Goal: Task Accomplishment & Management: Manage account settings

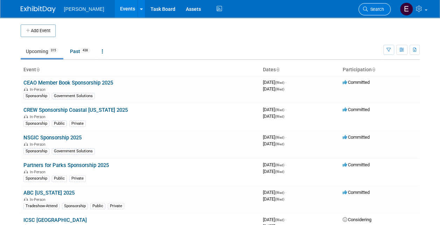
click at [378, 7] on span "Search" at bounding box center [376, 9] width 16 height 5
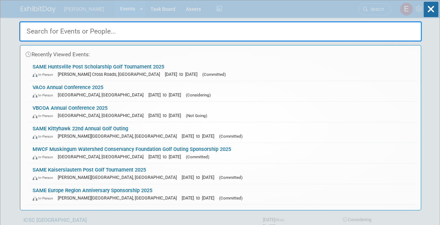
click at [84, 31] on input "text" at bounding box center [220, 31] width 402 height 20
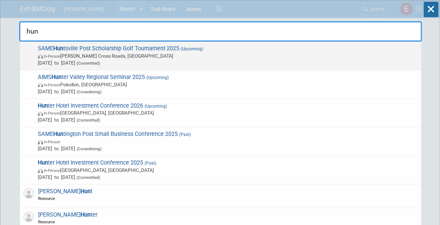
type input "hun"
click at [85, 52] on span "SAME Hun tsville Post Scholarship Golf Tournament 2025 (Upcoming) In-Person Owe…" at bounding box center [227, 55] width 382 height 21
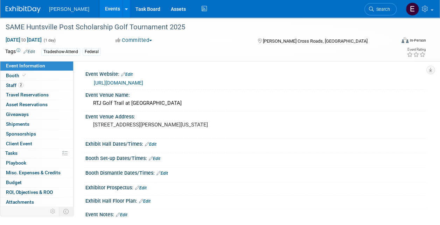
click at [136, 82] on link "https://samehuntsvillepostgolftournament.com/" at bounding box center [118, 83] width 49 height 6
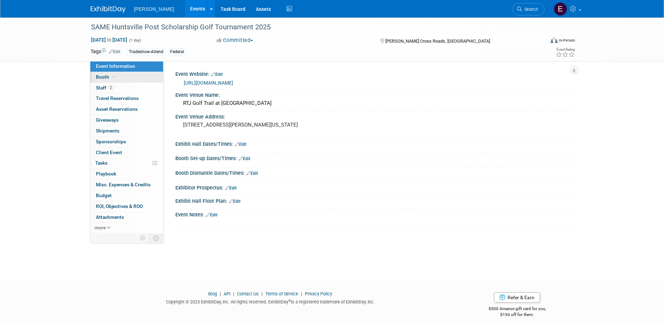
click at [116, 81] on link "Booth" at bounding box center [126, 77] width 73 height 10
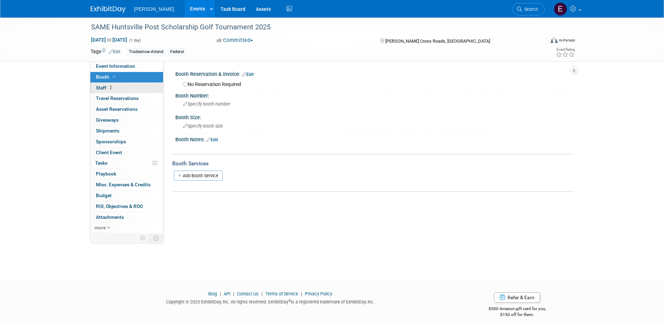
click at [119, 85] on link "2 Staff 2" at bounding box center [126, 88] width 73 height 10
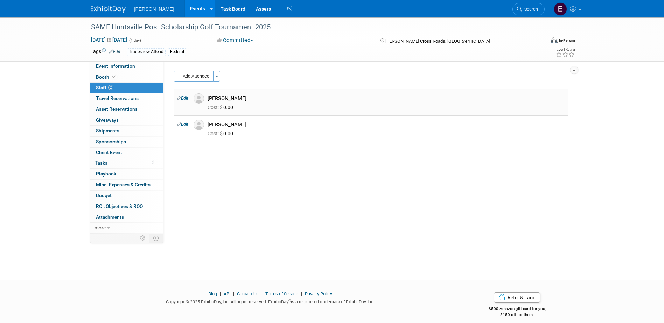
click at [183, 99] on link "Edit" at bounding box center [183, 98] width 12 height 5
select select "5f9b0e54-d32a-4b3d-bd6e-a5d7edadb552"
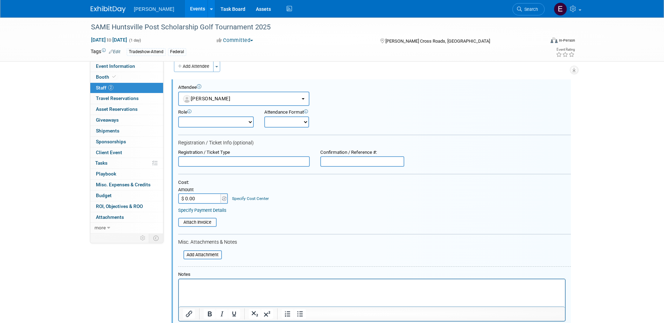
click at [208, 198] on input "$ 0.00" at bounding box center [200, 198] width 44 height 10
type input "$ 179.00"
click at [246, 199] on link "Specify Cost Center" at bounding box center [250, 198] width 37 height 5
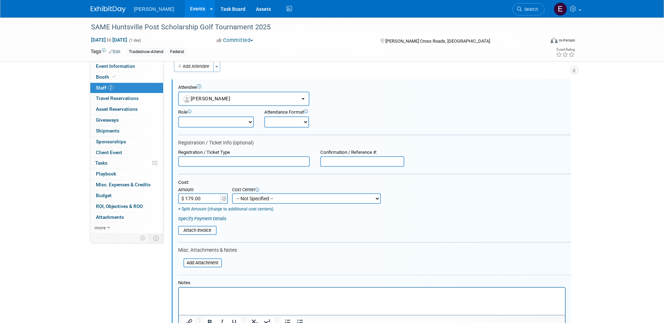
click at [246, 197] on select "-- Not Specified -- Advisory Services - Expenses_1001.502 Aerial Acquisition - …" at bounding box center [306, 198] width 149 height 10
select select "18966236"
click at [232, 194] on select "-- Not Specified -- Advisory Services - Expenses_1001.502 Aerial Acquisition - …" at bounding box center [306, 198] width 149 height 10
click at [220, 220] on link "Specify Payment Details" at bounding box center [202, 218] width 48 height 5
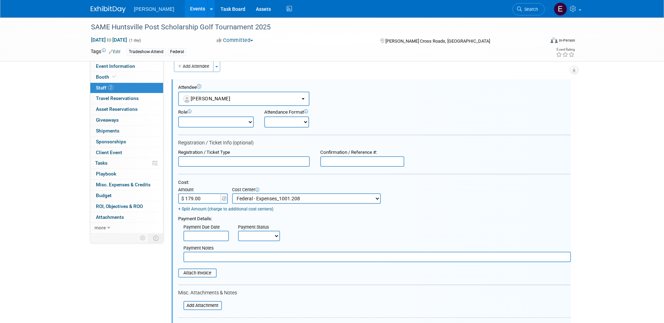
click at [262, 225] on select "Not Paid Yet Partially Paid Paid in Full" at bounding box center [259, 236] width 42 height 10
select select "1"
click at [238, 225] on select "Not Paid Yet Partially Paid Paid in Full" at bounding box center [259, 236] width 42 height 10
click at [253, 225] on div "Payment Notes" at bounding box center [376, 249] width 387 height 6
click at [254, 225] on input "text" at bounding box center [376, 257] width 387 height 10
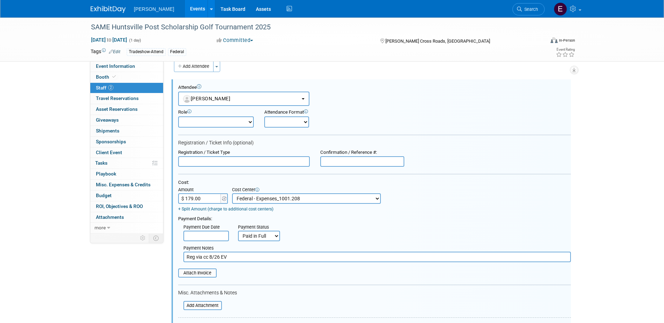
drag, startPoint x: 230, startPoint y: 259, endPoint x: 113, endPoint y: 243, distance: 117.9
click at [103, 225] on div "Event Information Event Info Booth Booth 2 Staff 2 Staff 0 Travel Reservations …" at bounding box center [331, 223] width 493 height 430
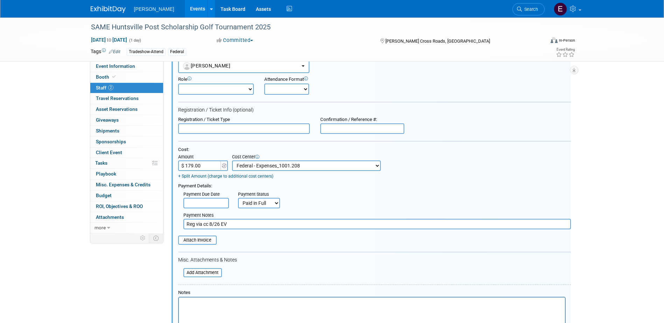
scroll to position [115, 0]
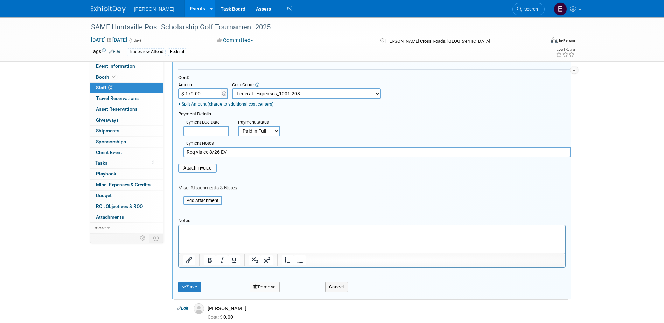
type input "Reg via cc 8/26 EV"
click at [199, 225] on button "Save" at bounding box center [189, 287] width 23 height 10
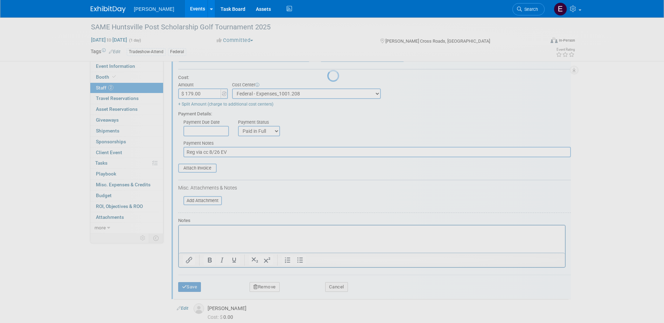
scroll to position [6, 0]
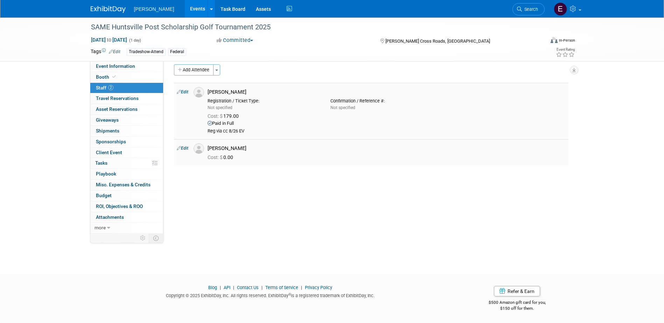
click at [188, 147] on link "Edit" at bounding box center [183, 148] width 12 height 5
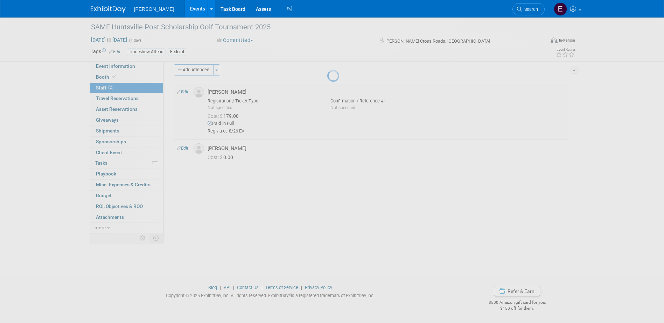
select select "c173cf5c-cec2-4cbf-8ae4-31da3afe7166"
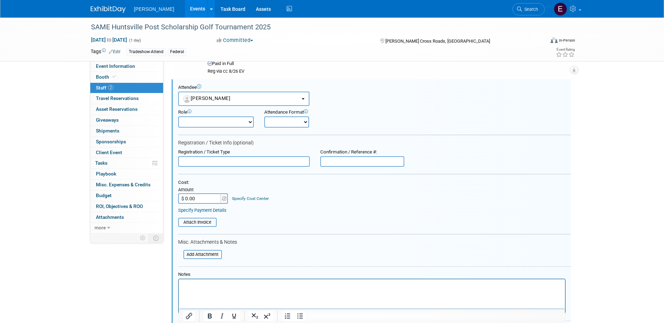
scroll to position [0, 0]
click at [212, 198] on input "$ 0.00" at bounding box center [200, 198] width 44 height 10
type input "$ 179.00"
click at [239, 199] on link "Specify Cost Center" at bounding box center [250, 198] width 37 height 5
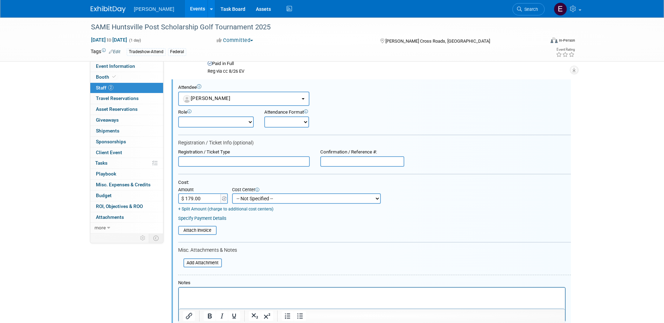
click at [248, 198] on select "-- Not Specified -- Advisory Services - Expenses_1001.502 Aerial Acquisition - …" at bounding box center [306, 198] width 149 height 10
select select "18966236"
click at [232, 193] on select "-- Not Specified -- Advisory Services - Expenses_1001.502 Aerial Acquisition - …" at bounding box center [306, 198] width 149 height 10
click at [224, 218] on link "Specify Payment Details" at bounding box center [202, 218] width 48 height 5
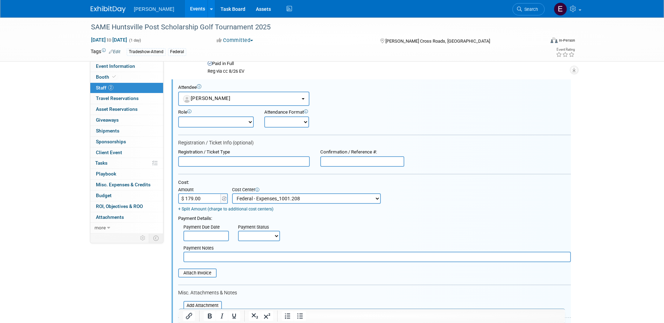
drag, startPoint x: 250, startPoint y: 233, endPoint x: 252, endPoint y: 242, distance: 9.6
click at [250, 225] on select "Not Paid Yet Partially Paid Paid in Full" at bounding box center [259, 236] width 42 height 10
select select "1"
click at [238, 225] on select "Not Paid Yet Partially Paid Paid in Full" at bounding box center [259, 236] width 42 height 10
click at [248, 225] on input "text" at bounding box center [376, 257] width 387 height 10
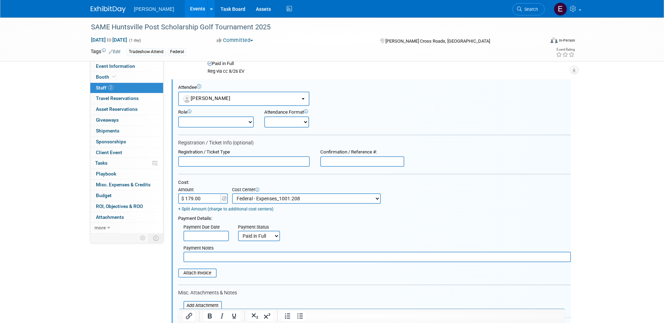
paste input "Reg via cc 8/26 EV"
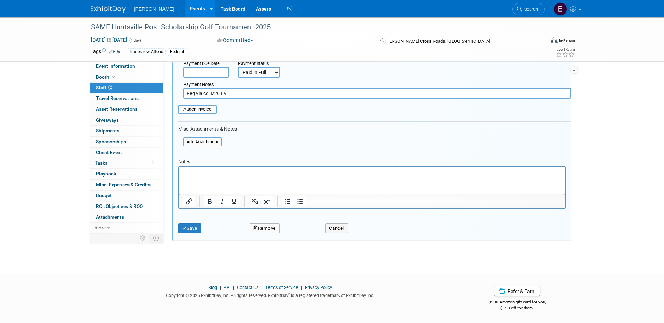
type input "Reg via cc 8/26 EV"
click at [195, 225] on button "Save" at bounding box center [189, 229] width 23 height 10
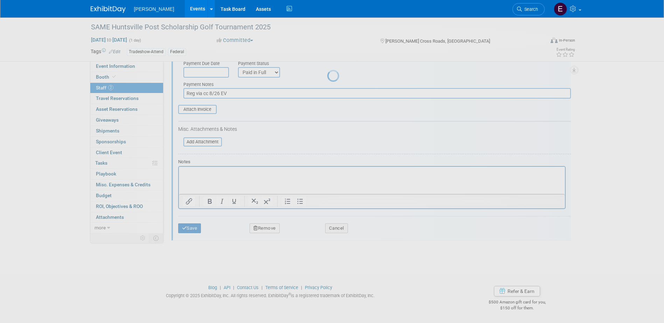
scroll to position [6, 0]
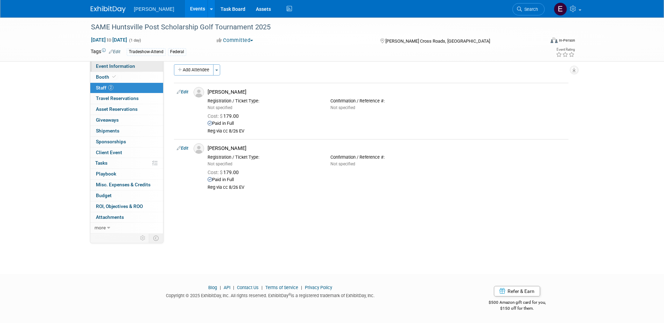
click at [132, 66] on span "Event Information" at bounding box center [115, 66] width 39 height 6
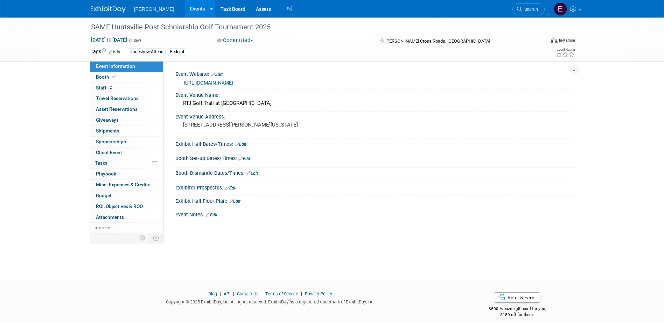
click at [232, 82] on link "https://samehuntsvillepostgolftournament.com/" at bounding box center [208, 83] width 49 height 6
drag, startPoint x: 258, startPoint y: 103, endPoint x: 180, endPoint y: 99, distance: 78.5
click at [180, 99] on div "RTJ Golf Trail at Hampton Cove" at bounding box center [374, 104] width 398 height 12
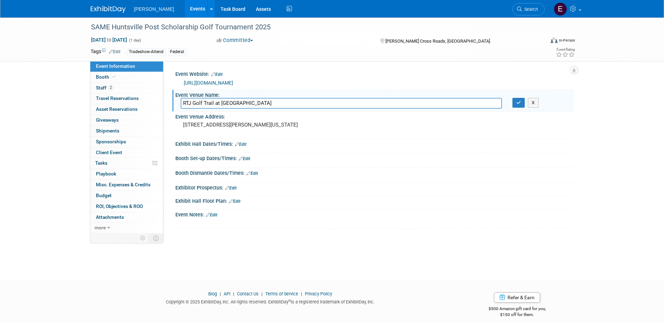
drag, startPoint x: 180, startPoint y: 99, endPoint x: 278, endPoint y: 100, distance: 98.0
click at [279, 100] on input "RTJ Golf Trail at Hampton Cove" at bounding box center [341, 103] width 321 height 11
drag, startPoint x: 270, startPoint y: 101, endPoint x: 139, endPoint y: 96, distance: 132.0
click at [134, 96] on div "Event Information Event Info Booth Booth 2 Staff 2 Staff 0 Travel Reservations …" at bounding box center [331, 125] width 493 height 216
click at [239, 128] on pre "450 Old Highway 431 Owens Cross Roads, Alabama 35763" at bounding box center [258, 125] width 150 height 6
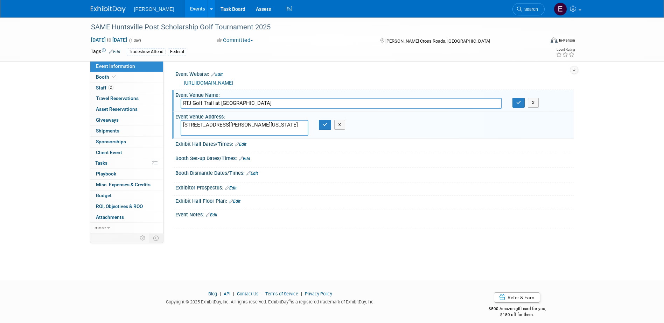
drag, startPoint x: 230, startPoint y: 132, endPoint x: 165, endPoint y: 129, distance: 64.4
click at [168, 130] on div "Event Website: Edit https://samehuntsvillepostgolftournament.com/ Event Venue N…" at bounding box center [368, 147] width 410 height 173
type textarea "450 Old Highway 431 Huntsville, Alabama 35763"
click at [323, 125] on icon "button" at bounding box center [325, 124] width 5 height 5
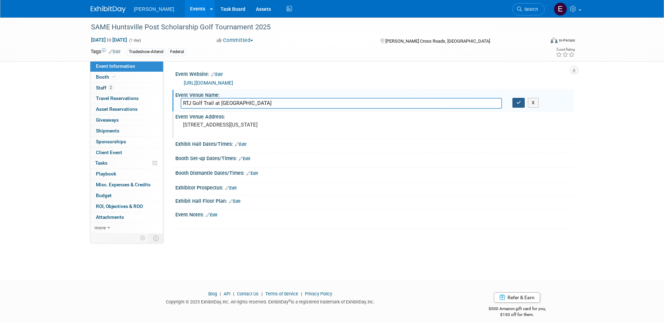
click at [439, 103] on icon "button" at bounding box center [518, 102] width 5 height 5
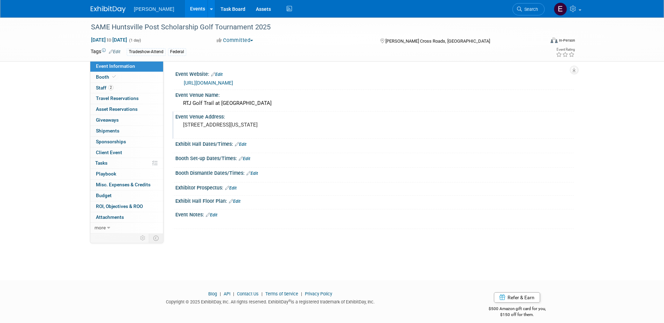
click at [247, 128] on pre "450 Old Highway 431 Huntsville, Alabama 35763" at bounding box center [258, 125] width 150 height 6
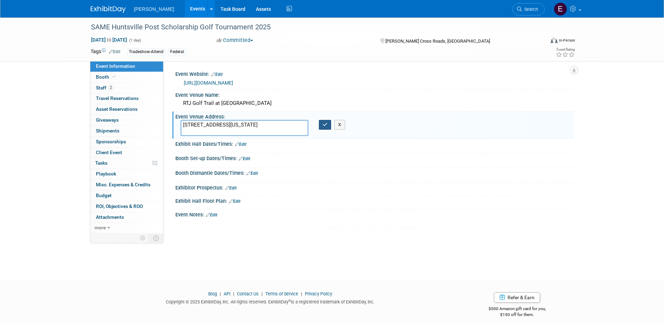
type textarea "450 Old Highway 431 Huntsville, Alabama 35806"
click at [323, 123] on icon "button" at bounding box center [325, 124] width 5 height 5
click at [323, 125] on icon "button" at bounding box center [325, 124] width 5 height 5
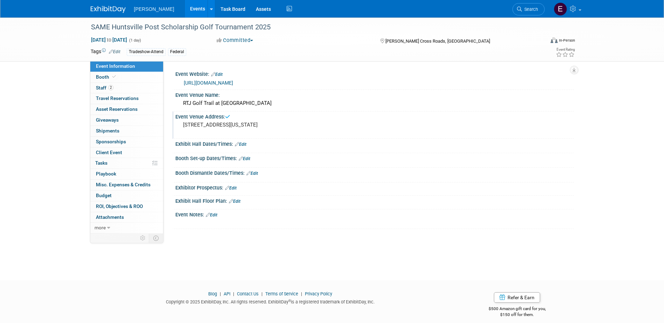
click at [225, 135] on div "450 Old Highway 431 Huntsville, Alabama 35806" at bounding box center [258, 128] width 155 height 16
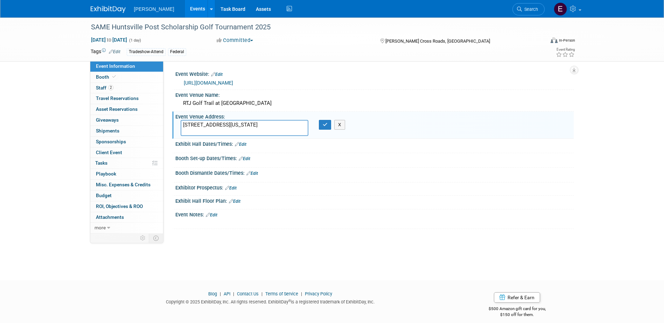
click at [182, 133] on textarea "450 Old Highway 431 Huntsville, Alabama 35806" at bounding box center [245, 128] width 128 height 16
drag, startPoint x: 249, startPoint y: 132, endPoint x: 102, endPoint y: 127, distance: 147.7
click at [102, 127] on div "Event Information Event Info Booth Booth 2 Staff 2 Staff 0 Travel Reservations …" at bounding box center [331, 125] width 493 height 216
click at [247, 128] on textarea "450 Old Highway 431 Huntsville, Alabama 35806" at bounding box center [245, 128] width 128 height 16
drag, startPoint x: 249, startPoint y: 131, endPoint x: 142, endPoint y: 120, distance: 106.9
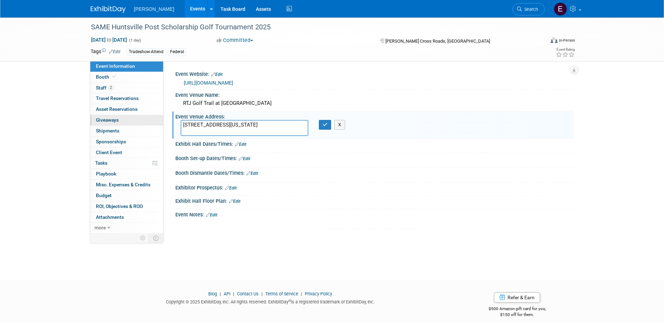
click at [142, 120] on div "Event Information Event Info Booth Booth 2 Staff 2 Staff 0 Travel Reservations …" at bounding box center [331, 125] width 493 height 216
paste textarea "Owens Cross Roads, Alabama, United States 35763"
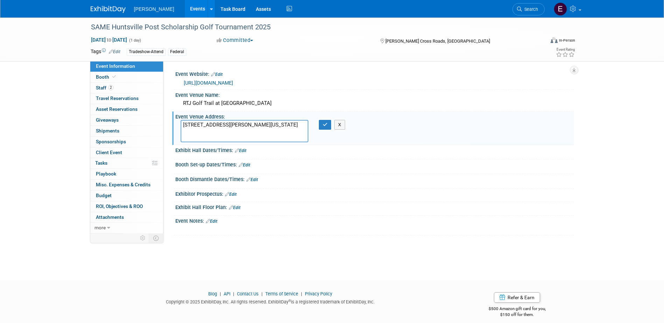
drag, startPoint x: 215, startPoint y: 138, endPoint x: 203, endPoint y: 136, distance: 12.8
click at [203, 136] on textarea "450 Old Highway 431 Owens Cross Roads, Alabama, United States 35763" at bounding box center [245, 131] width 128 height 22
drag, startPoint x: 290, startPoint y: 131, endPoint x: 253, endPoint y: 129, distance: 37.5
click at [253, 129] on textarea "450 Old Highway 431 Owens Cross Roads, Alabama, United States 35763" at bounding box center [245, 131] width 128 height 22
click at [182, 137] on textarea "450 Old Highway 431 Owens Cross Roads, Alabama 35763" at bounding box center [245, 131] width 128 height 22
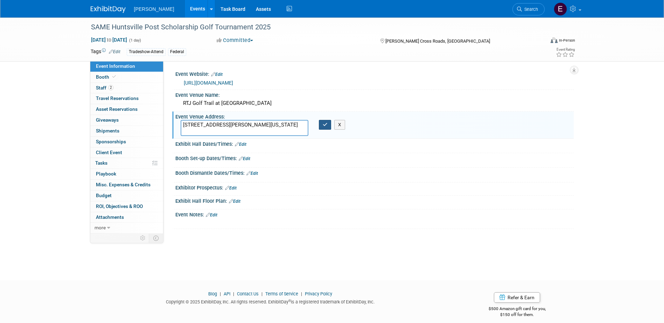
type textarea "450 Old Highway 431 Owens Cross Roads, Alabama 35763"
click at [327, 128] on button "button" at bounding box center [325, 125] width 13 height 10
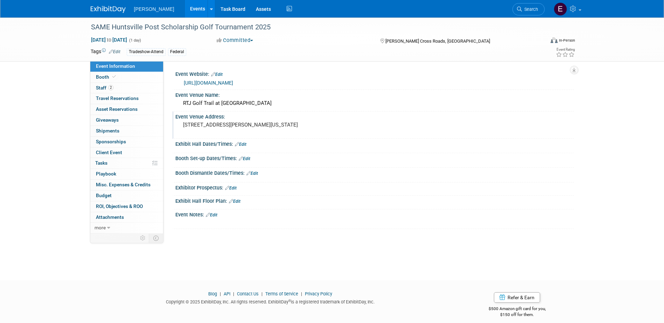
click at [284, 128] on pre "[STREET_ADDRESS][PERSON_NAME][US_STATE]" at bounding box center [258, 125] width 150 height 6
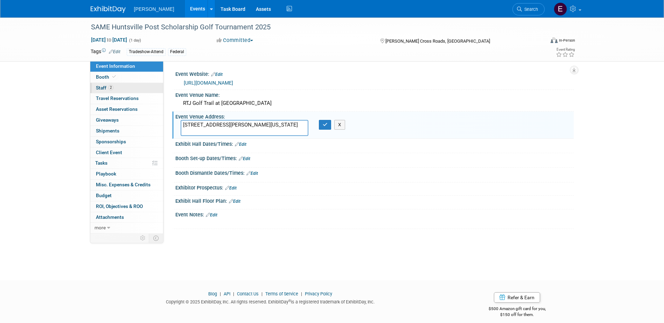
click at [113, 91] on link "2 Staff 2" at bounding box center [126, 88] width 73 height 10
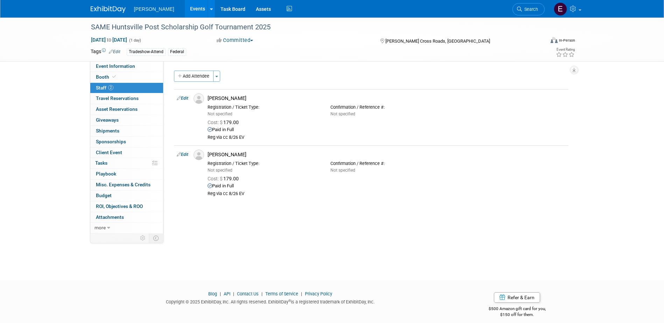
click at [145, 14] on ul "Woolpert Events Add Event Bulk Upload Events Shareable Event Boards Recently Vi…" at bounding box center [214, 8] width 160 height 17
click at [185, 4] on link "Events" at bounding box center [198, 8] width 26 height 17
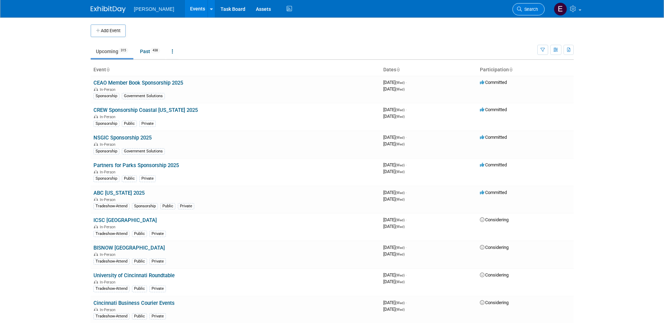
click at [525, 10] on span "Search" at bounding box center [530, 9] width 16 height 5
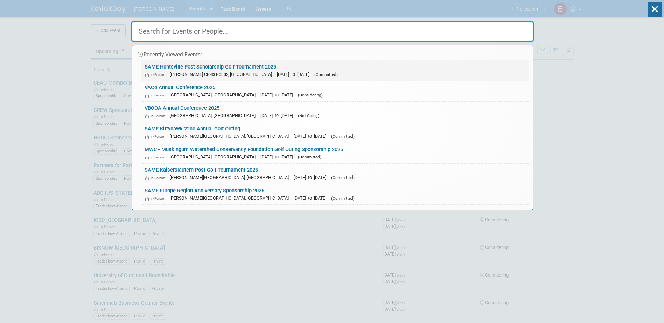
click at [255, 67] on link "SAME Huntsville Post Scholarship Golf Tournament 2025 In-Person [PERSON_NAME][G…" at bounding box center [335, 71] width 388 height 20
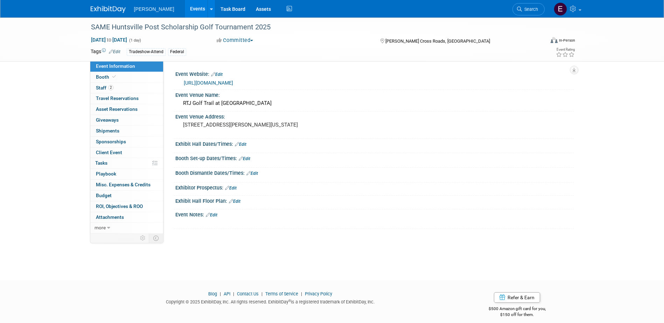
click at [212, 83] on link "https://samehuntsvillepostgolftournament.com/" at bounding box center [208, 83] width 49 height 6
click at [233, 83] on link "https://samehuntsvillepostgolftournament.com/" at bounding box center [208, 83] width 49 height 6
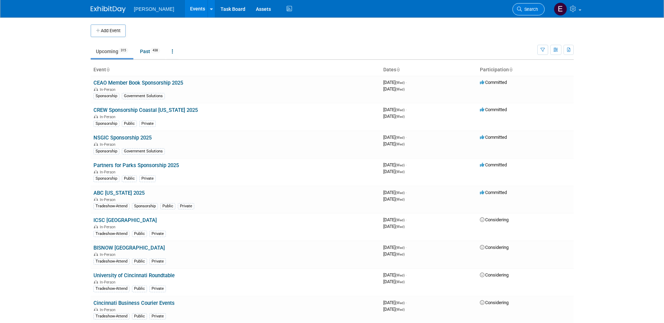
click at [534, 8] on span "Search" at bounding box center [530, 9] width 16 height 5
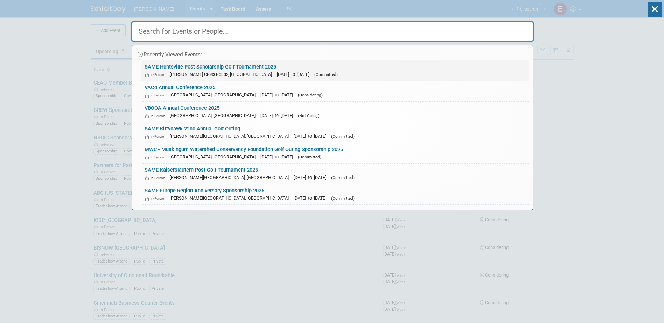
click at [222, 64] on link "SAME Huntsville Post Scholarship Golf Tournament 2025 In-Person Owens Cross Roa…" at bounding box center [335, 71] width 388 height 20
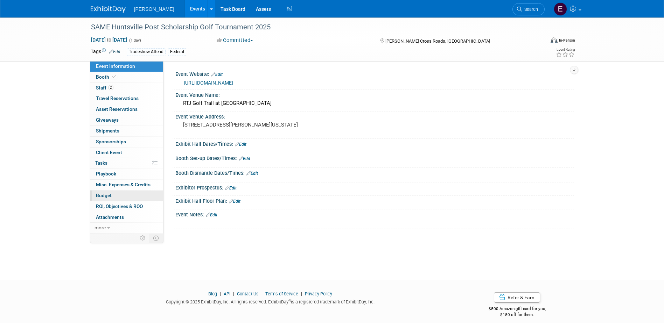
click at [110, 192] on link "Budget" at bounding box center [126, 196] width 73 height 10
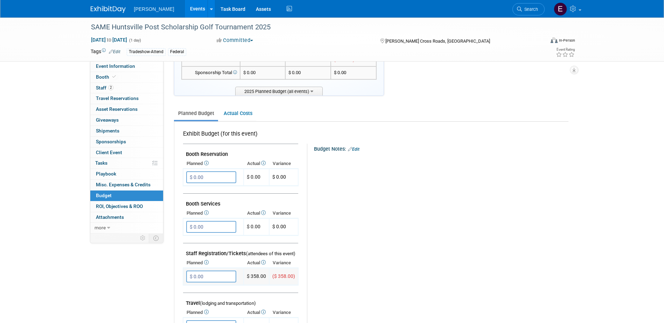
scroll to position [105, 0]
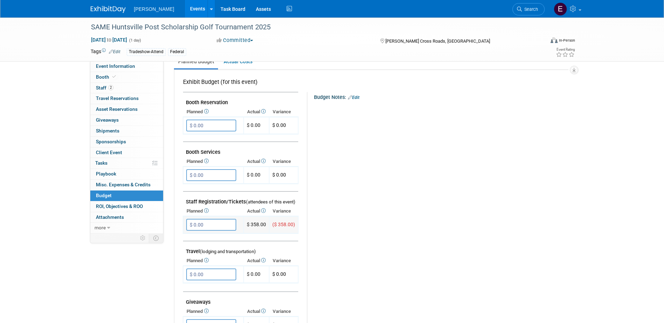
click at [214, 226] on input "$ 0.00" at bounding box center [211, 225] width 50 height 12
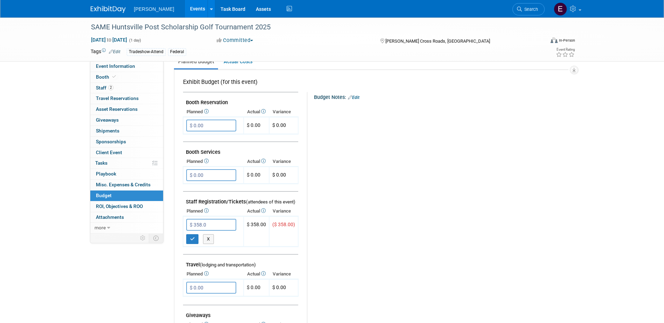
type input "$ 358.00"
click at [196, 239] on button "button" at bounding box center [192, 239] width 13 height 10
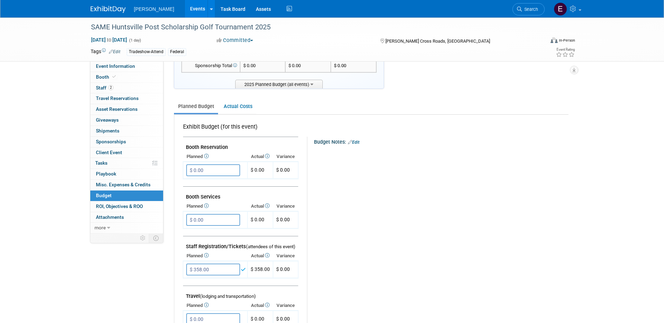
scroll to position [0, 0]
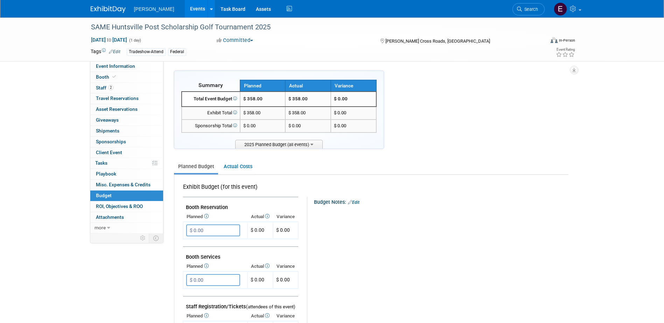
click at [185, 8] on link "Events" at bounding box center [198, 8] width 26 height 17
